Goal: Information Seeking & Learning: Learn about a topic

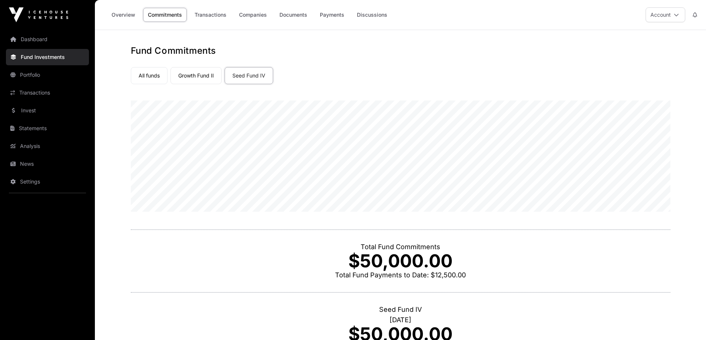
scroll to position [98, 0]
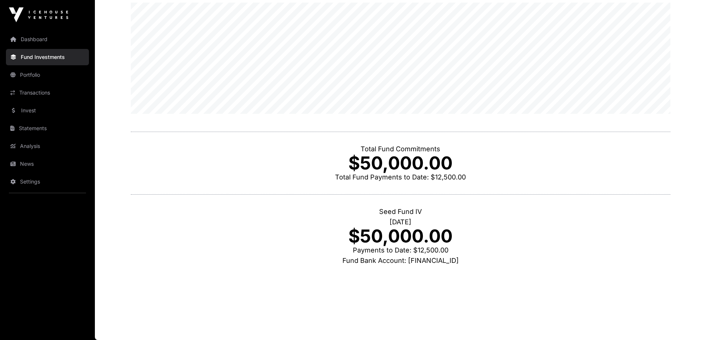
click at [43, 83] on link "Portfolio" at bounding box center [47, 75] width 83 height 16
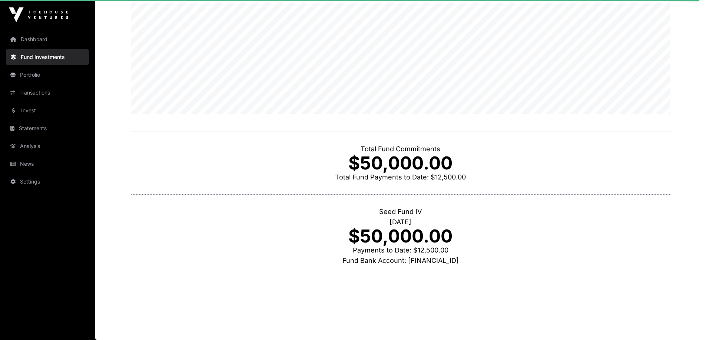
click at [373, 147] on p "Total Fund Commitments" at bounding box center [401, 149] width 540 height 10
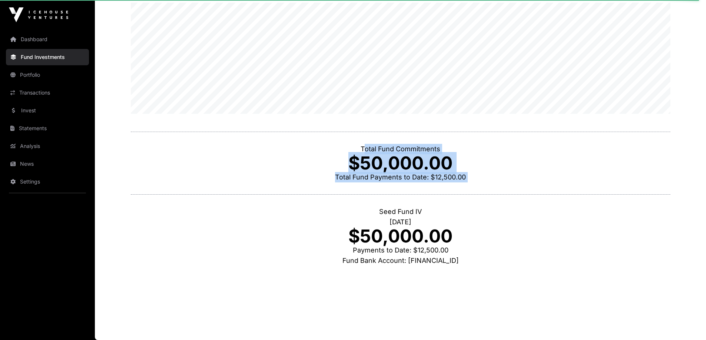
drag, startPoint x: 373, startPoint y: 147, endPoint x: 461, endPoint y: 189, distance: 98.0
click at [461, 189] on div "Total Fund Commitments $50,000.00 Total Fund Payments to Date: $12,500.00" at bounding box center [401, 163] width 540 height 63
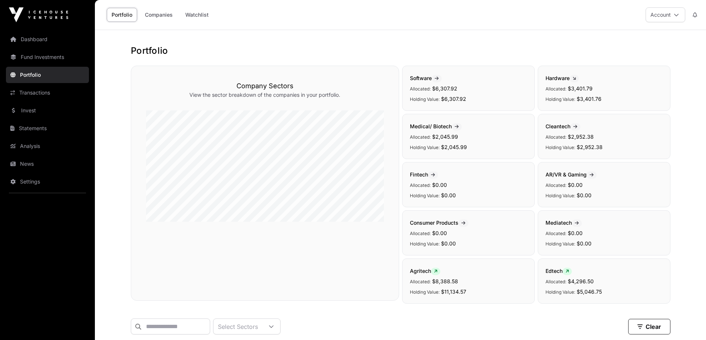
drag, startPoint x: 408, startPoint y: 243, endPoint x: 382, endPoint y: 231, distance: 29.0
click at [408, 243] on div "Consumer Products Allocated: $0.00 Holding Value: $0.00" at bounding box center [468, 232] width 133 height 45
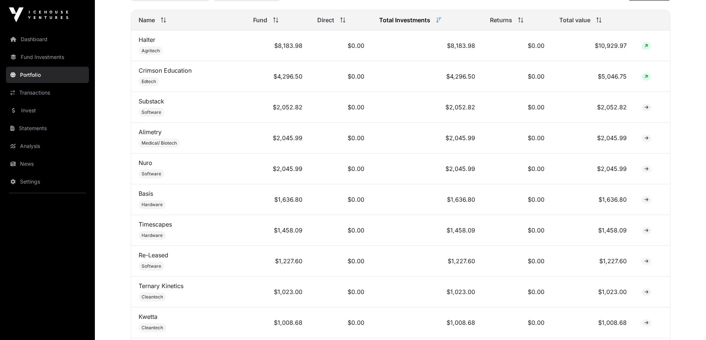
scroll to position [185, 0]
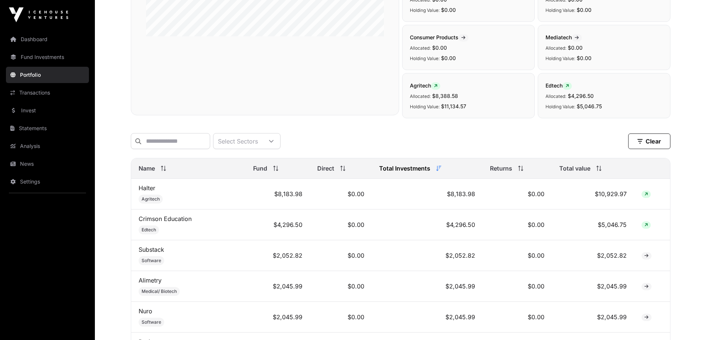
click at [155, 171] on div "Name" at bounding box center [189, 168] width 100 height 9
click at [262, 146] on div "Select Sectors" at bounding box center [237, 140] width 49 height 15
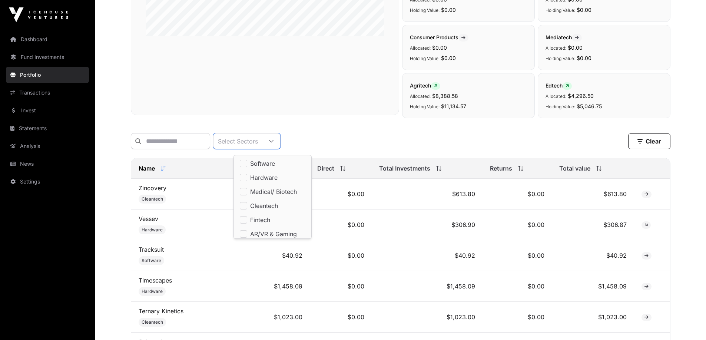
click at [262, 146] on div "Select Sectors" at bounding box center [237, 140] width 49 height 15
click at [202, 149] on input "text" at bounding box center [170, 141] width 79 height 16
click at [159, 171] on span at bounding box center [162, 168] width 8 height 5
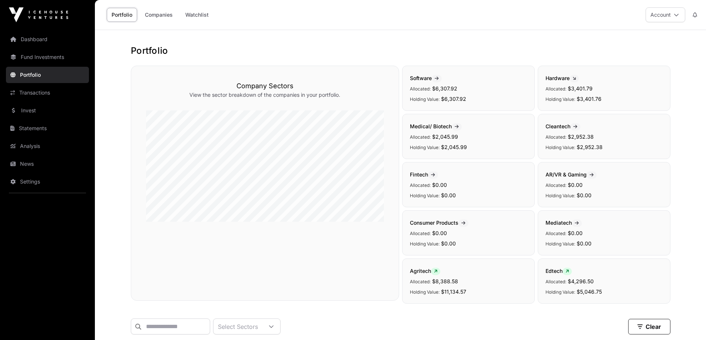
scroll to position [222, 0]
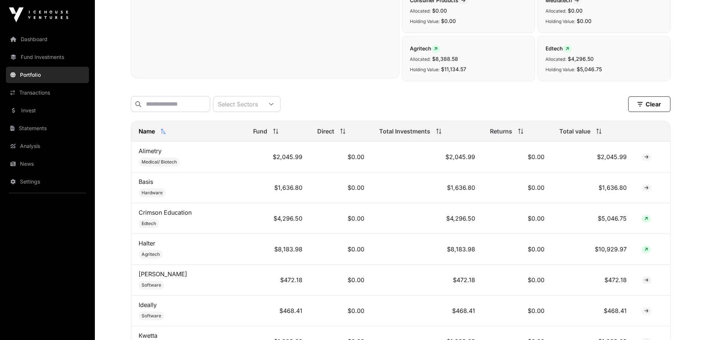
click at [165, 134] on icon at bounding box center [163, 131] width 5 height 5
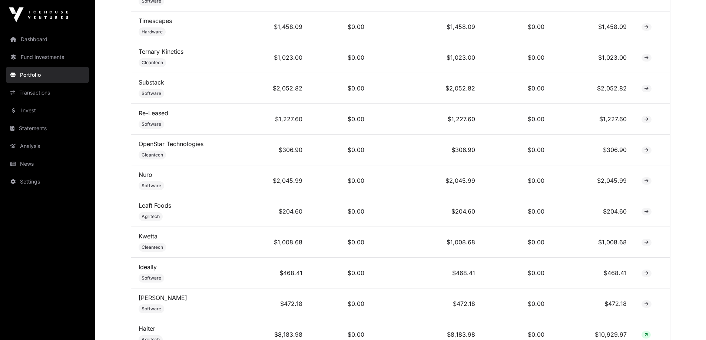
scroll to position [296, 0]
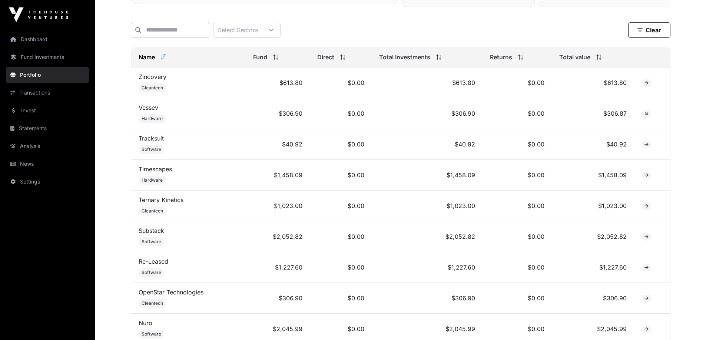
click at [276, 67] on th "Fund" at bounding box center [278, 57] width 64 height 20
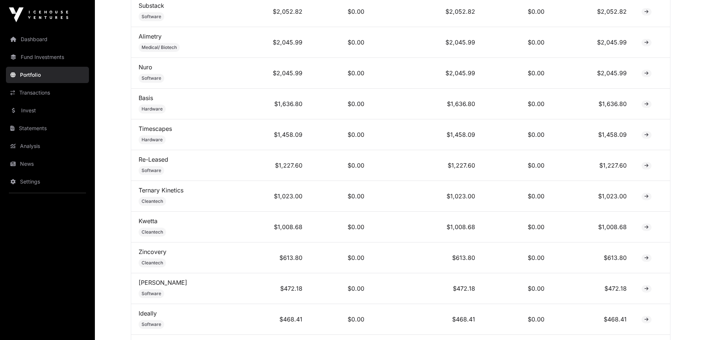
scroll to position [244, 0]
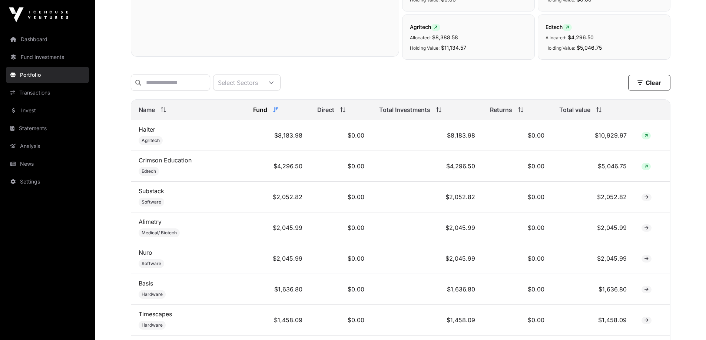
click at [44, 58] on link "Fund Investments" at bounding box center [47, 57] width 83 height 16
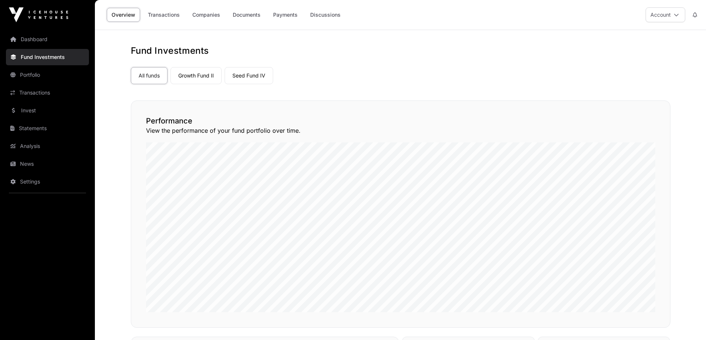
click at [259, 73] on link "Seed Fund IV" at bounding box center [249, 75] width 49 height 17
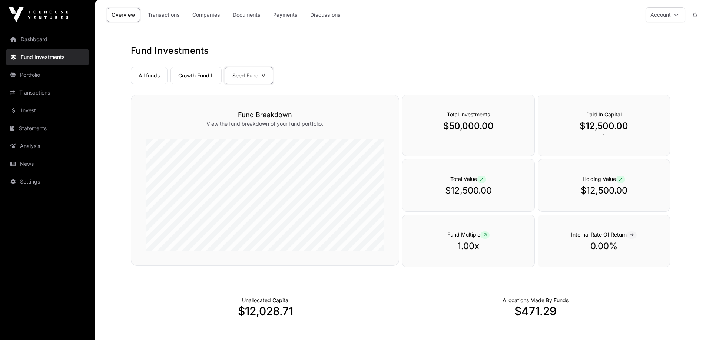
click at [51, 72] on link "Portfolio" at bounding box center [47, 75] width 83 height 16
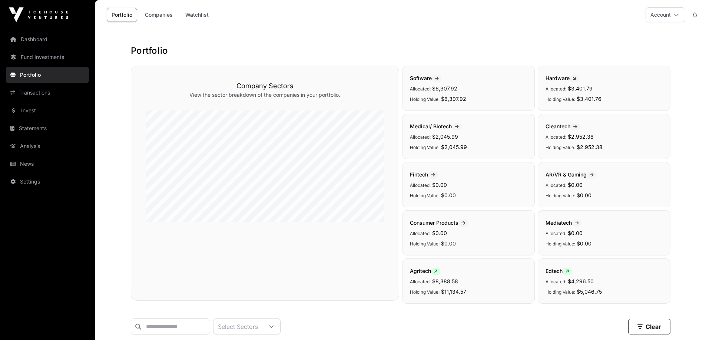
click at [168, 15] on link "Companies" at bounding box center [158, 15] width 37 height 14
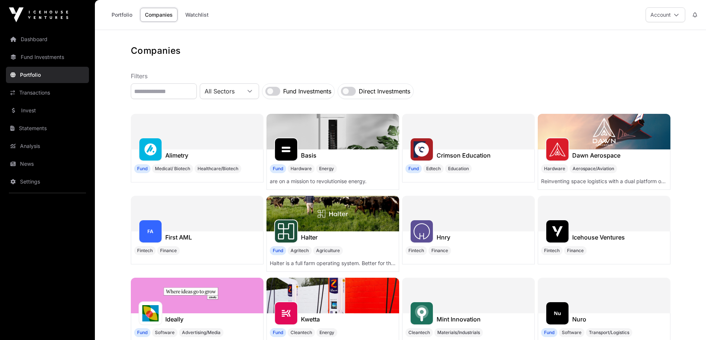
click at [331, 94] on label "Fund Investments" at bounding box center [307, 91] width 48 height 9
click at [127, 12] on link "Portfolio" at bounding box center [122, 15] width 30 height 14
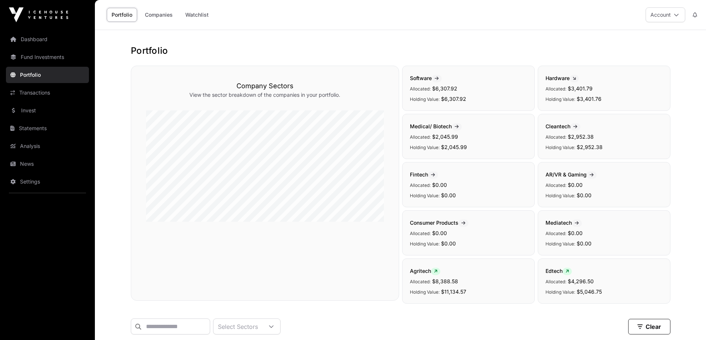
click at [47, 92] on link "Transactions" at bounding box center [47, 92] width 83 height 16
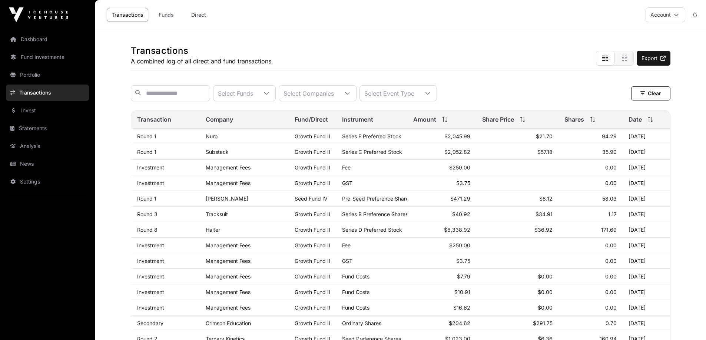
drag, startPoint x: 435, startPoint y: 92, endPoint x: 430, endPoint y: 92, distance: 5.6
click at [419, 92] on div "Select Event Type" at bounding box center [389, 93] width 59 height 15
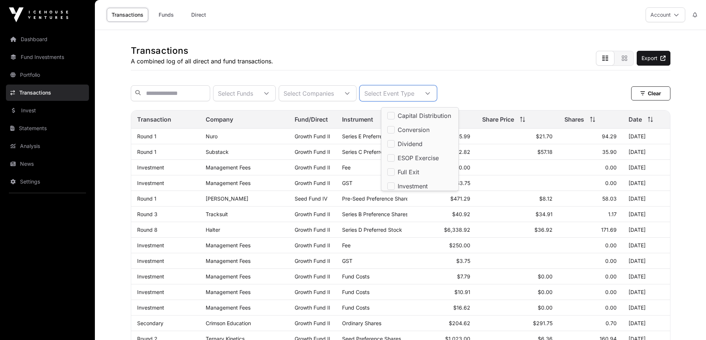
scroll to position [8, 5]
click at [275, 98] on div at bounding box center [267, 93] width 18 height 15
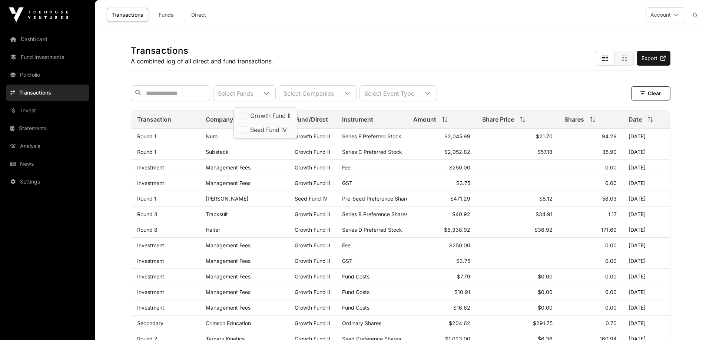
click at [268, 133] on span "Seed Fund IV" at bounding box center [268, 130] width 37 height 6
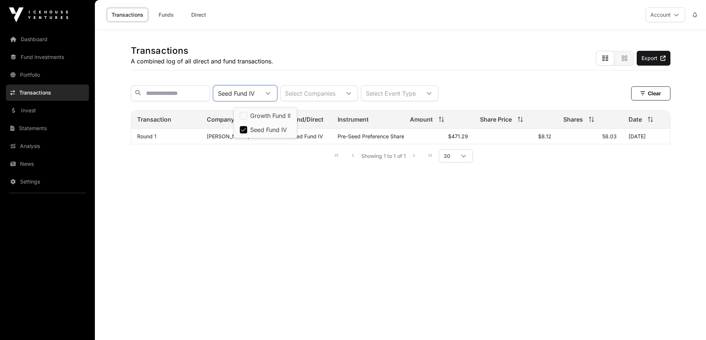
click at [474, 210] on main "Transactions A combined log of all direct and fund transactions. Export Seed Fu…" at bounding box center [400, 200] width 611 height 340
click at [627, 213] on main "Transactions A combined log of all direct and fund transactions. Export Seed Fu…" at bounding box center [400, 200] width 611 height 340
click at [285, 137] on td "Seed Fund IV" at bounding box center [307, 137] width 47 height 16
click at [368, 217] on main "Transactions A combined log of all direct and fund transactions. Export Seed Fu…" at bounding box center [400, 200] width 611 height 340
click at [216, 139] on link "[PERSON_NAME]" at bounding box center [228, 136] width 43 height 6
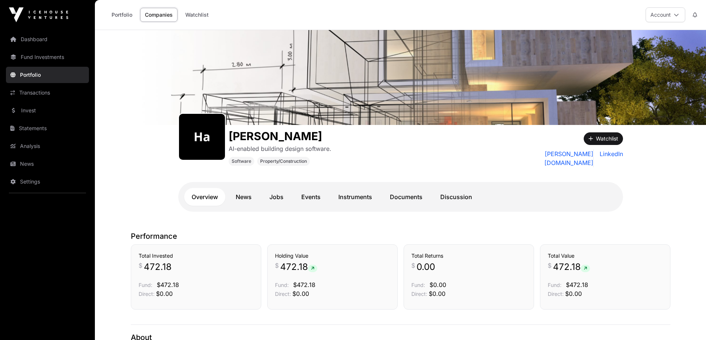
click at [291, 148] on p "AI-enabled building design software." at bounding box center [280, 148] width 103 height 9
click at [352, 150] on div "[PERSON_NAME]-enabled building design software. Software Property/Construction" at bounding box center [339, 145] width 322 height 41
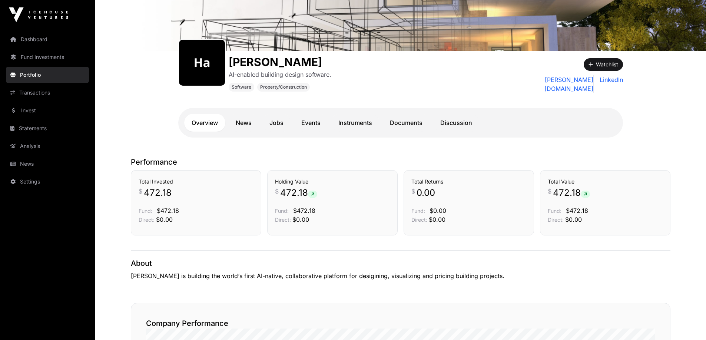
scroll to position [111, 0]
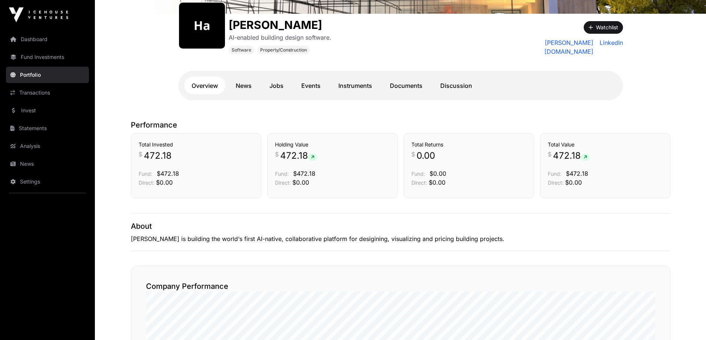
click at [596, 194] on div "Total Value $ 472.18 Fund: $472.18 Direct: $0.00" at bounding box center [605, 165] width 130 height 65
click at [40, 74] on link "Portfolio" at bounding box center [47, 75] width 83 height 16
